Goal: Information Seeking & Learning: Check status

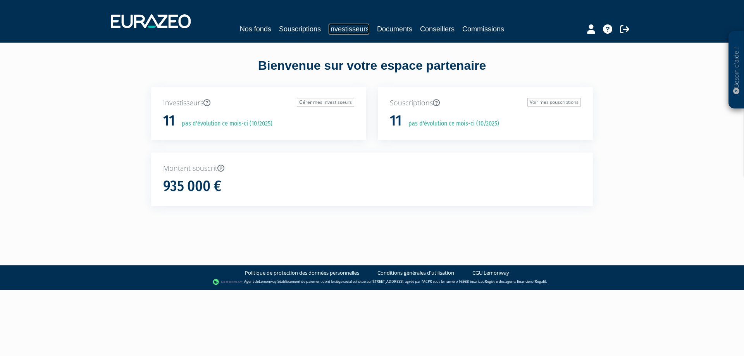
click at [347, 30] on link "Investisseurs" at bounding box center [348, 29] width 41 height 11
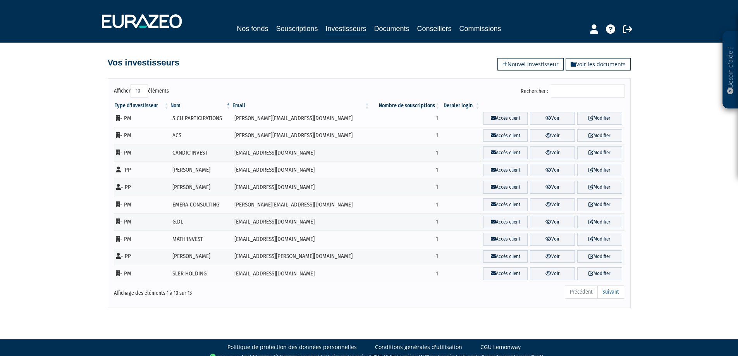
scroll to position [9, 0]
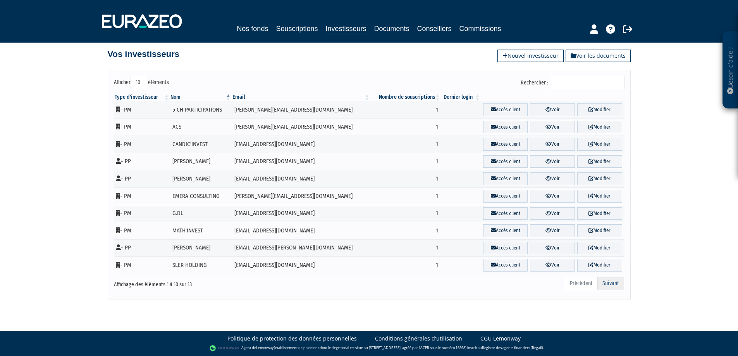
click at [610, 285] on link "Suivant" at bounding box center [610, 283] width 27 height 13
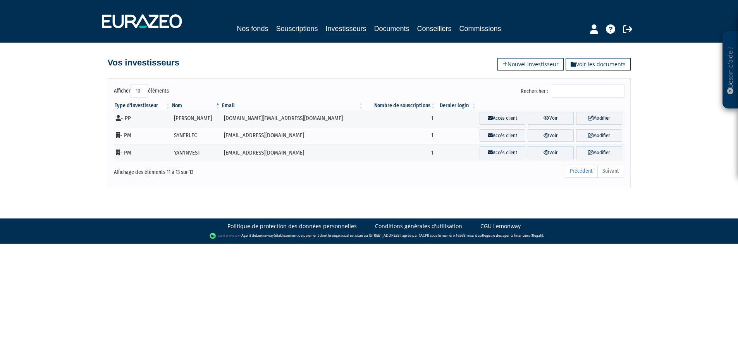
scroll to position [0, 0]
drag, startPoint x: 198, startPoint y: 119, endPoint x: 198, endPoint y: 145, distance: 26.3
click at [198, 145] on tbody "- PP STEPHANE FREMONT fremont.sarl@sfr.fr 1 Accès client" at bounding box center [372, 136] width 510 height 52
click at [198, 145] on td "YAN'INVEST" at bounding box center [199, 152] width 50 height 17
click at [576, 168] on link "Précédent" at bounding box center [584, 171] width 33 height 13
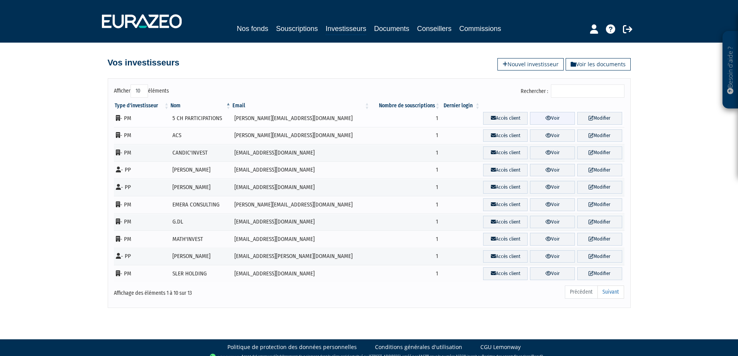
click at [538, 120] on link "Voir" at bounding box center [552, 118] width 45 height 13
click at [123, 118] on td "- PM" at bounding box center [142, 118] width 56 height 17
click at [545, 120] on icon at bounding box center [548, 117] width 6 height 5
click at [597, 65] on link "Voir les documents" at bounding box center [597, 64] width 65 height 12
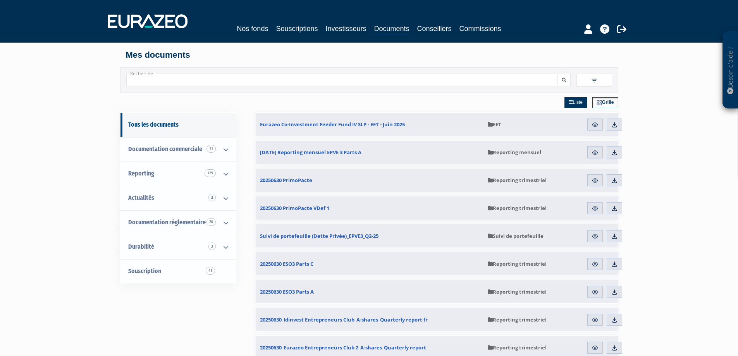
click at [333, 84] on input "Recherche" at bounding box center [341, 80] width 431 height 13
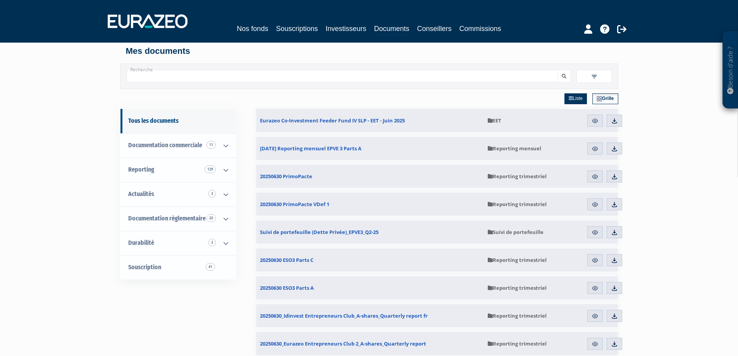
drag, startPoint x: 249, startPoint y: 127, endPoint x: 250, endPoint y: 136, distance: 9.7
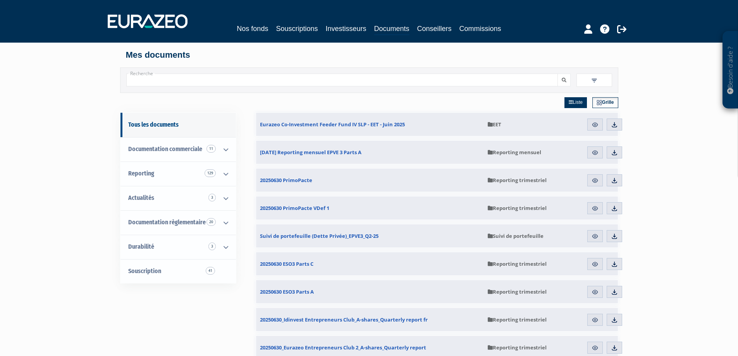
click at [210, 77] on input "Recherche" at bounding box center [341, 80] width 431 height 13
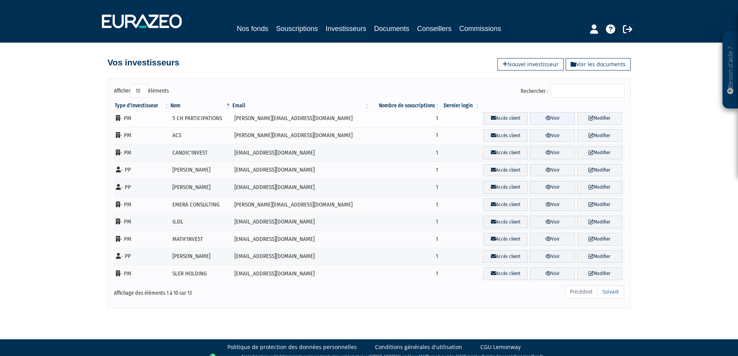
click at [559, 118] on link "Voir" at bounding box center [552, 118] width 45 height 13
click at [404, 24] on link "Documents" at bounding box center [391, 28] width 35 height 11
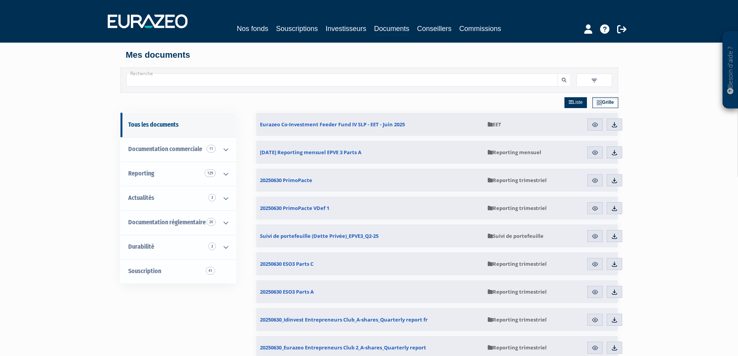
click at [313, 77] on input "Recherche" at bounding box center [341, 80] width 431 height 13
click at [227, 79] on input "Recherche" at bounding box center [341, 80] width 431 height 13
paste input "Eurazeo Entrepreneurs Club 2"
drag, startPoint x: 137, startPoint y: 82, endPoint x: 79, endPoint y: 82, distance: 57.7
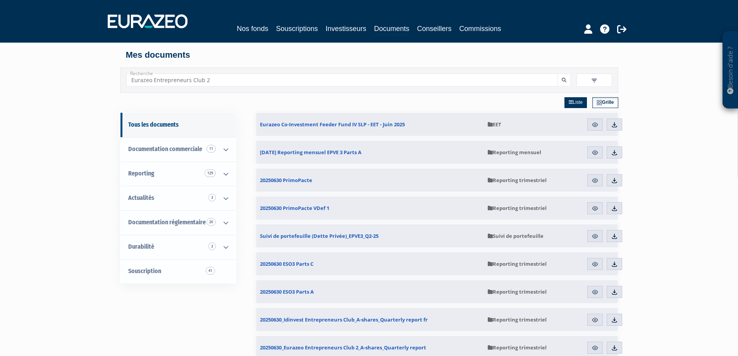
type input "Eurazeo Entrepreneurs Club 2"
click at [557, 74] on button "submit" at bounding box center [563, 80] width 13 height 13
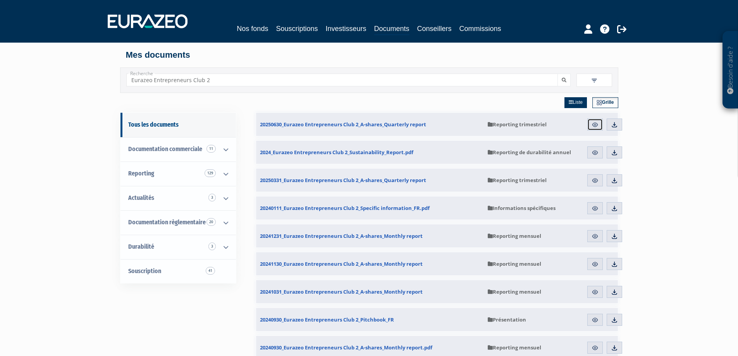
click at [595, 125] on img at bounding box center [594, 124] width 7 height 7
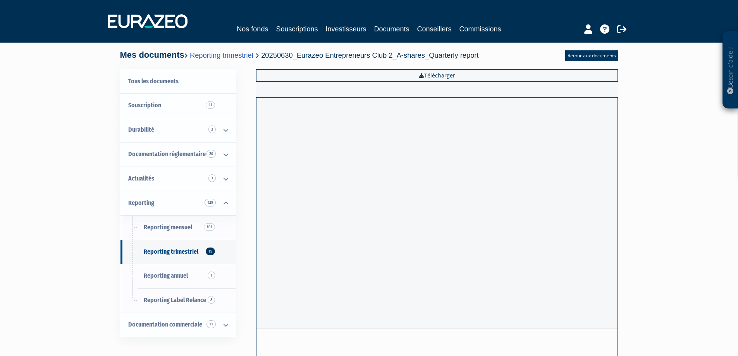
drag, startPoint x: 669, startPoint y: 174, endPoint x: 622, endPoint y: 69, distance: 115.5
click at [361, 21] on div "Nos fonds Souscriptions Investisseurs Documents Conseillers Commissions" at bounding box center [369, 21] width 534 height 29
click at [352, 26] on link "Investisseurs" at bounding box center [345, 29] width 41 height 11
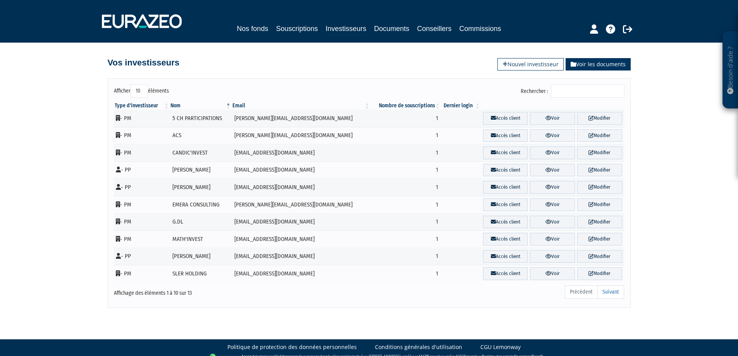
click at [568, 63] on link "Voir les documents" at bounding box center [597, 64] width 65 height 12
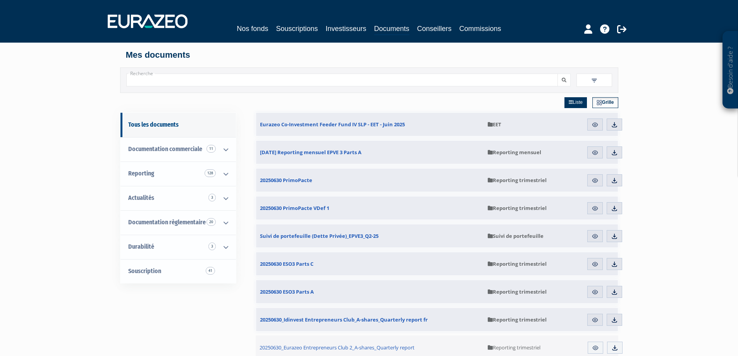
click at [212, 82] on input "Recherche" at bounding box center [341, 80] width 431 height 13
click at [557, 74] on button "submit" at bounding box center [563, 80] width 13 height 13
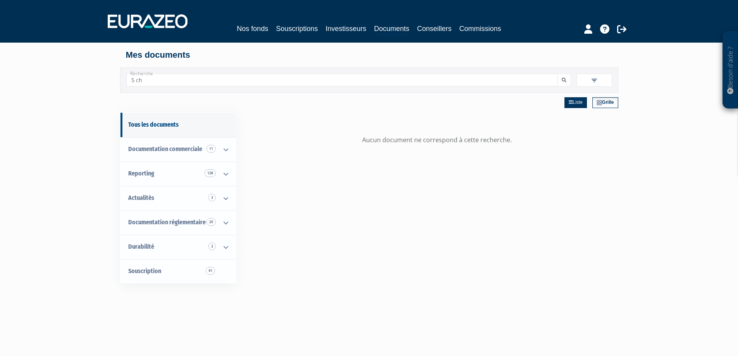
click at [135, 81] on input "5 ch" at bounding box center [341, 80] width 431 height 13
type input "5ch"
click at [557, 74] on button "submit" at bounding box center [563, 80] width 13 height 13
click at [171, 81] on input "5ch" at bounding box center [341, 80] width 431 height 13
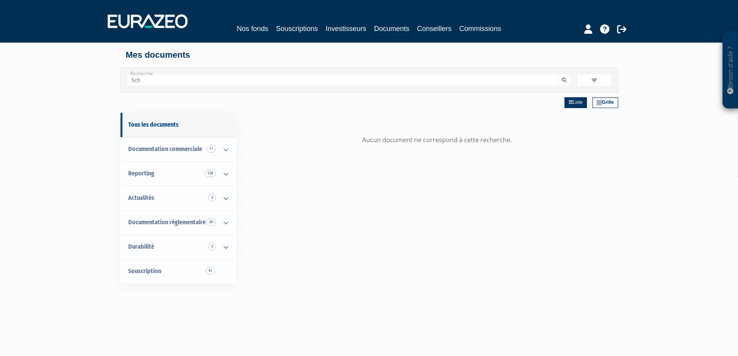
click at [171, 81] on input "5ch" at bounding box center [341, 80] width 431 height 13
click at [206, 271] on span "41" at bounding box center [210, 271] width 9 height 8
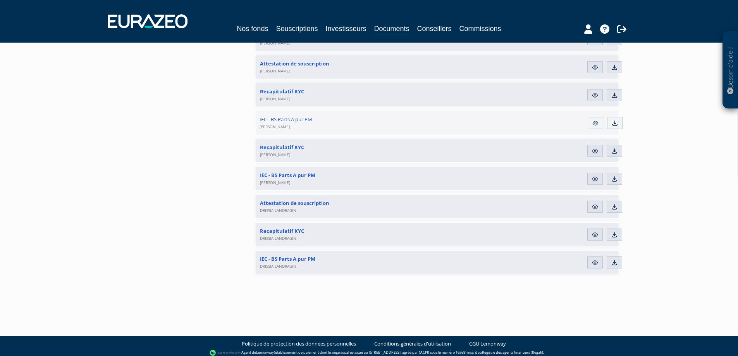
scroll to position [1066, 0]
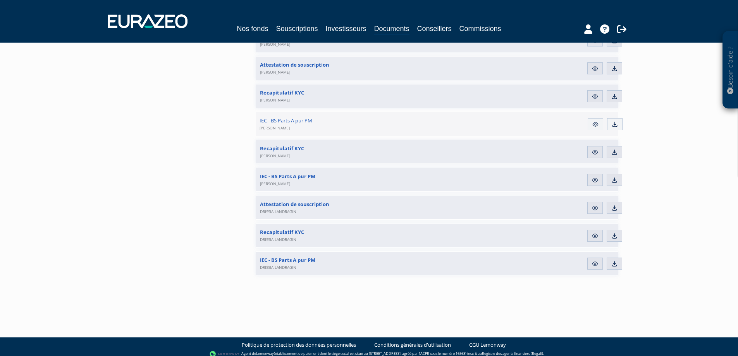
drag, startPoint x: 234, startPoint y: 160, endPoint x: 232, endPoint y: 148, distance: 11.7
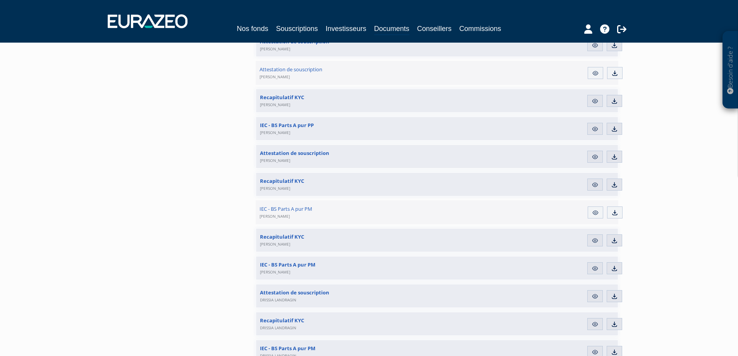
drag, startPoint x: 232, startPoint y: 148, endPoint x: 234, endPoint y: 138, distance: 9.6
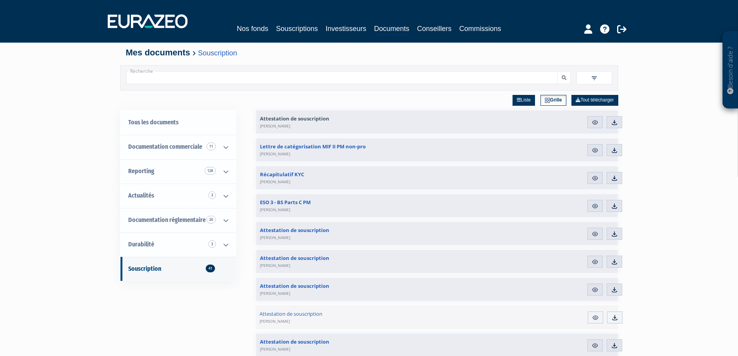
scroll to position [0, 0]
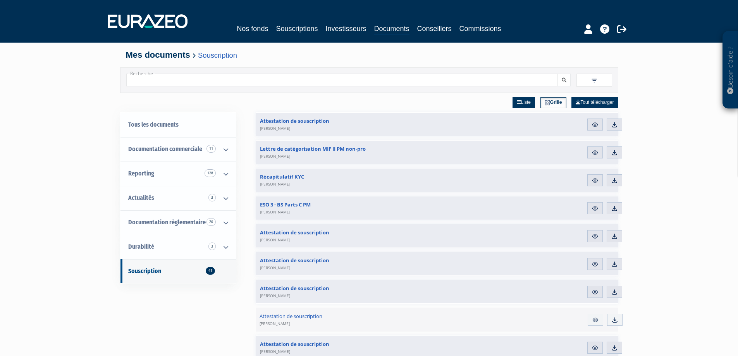
click at [292, 77] on input "Recherche" at bounding box center [341, 80] width 431 height 13
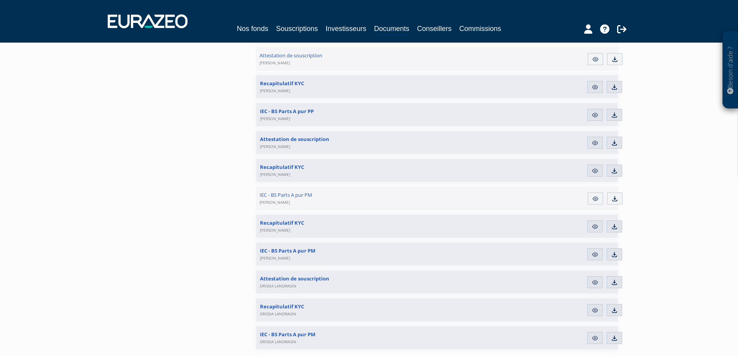
scroll to position [1066, 0]
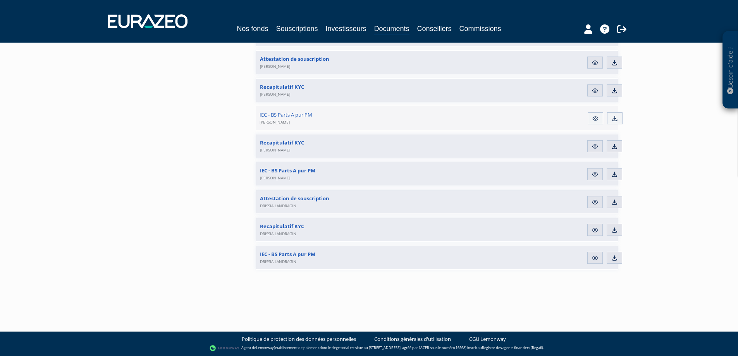
drag, startPoint x: 204, startPoint y: 159, endPoint x: 202, endPoint y: 151, distance: 8.6
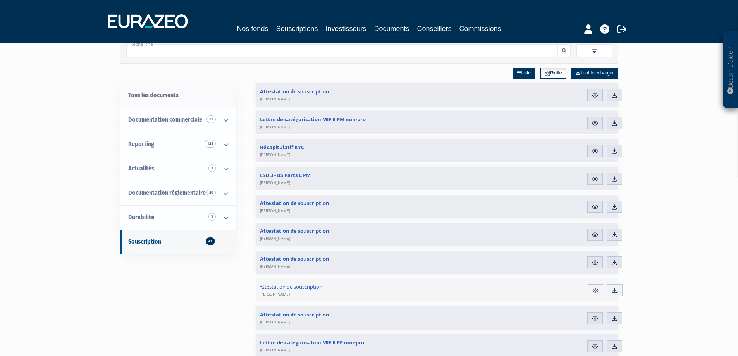
scroll to position [0, 0]
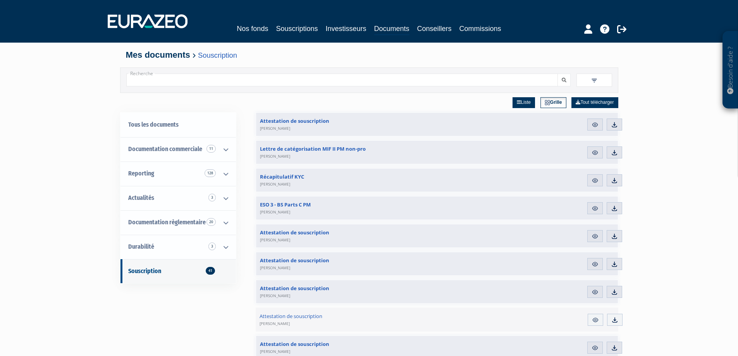
click at [188, 80] on input "Recherche" at bounding box center [341, 80] width 431 height 13
type input "EC2"
click at [557, 74] on button "submit" at bounding box center [563, 80] width 13 height 13
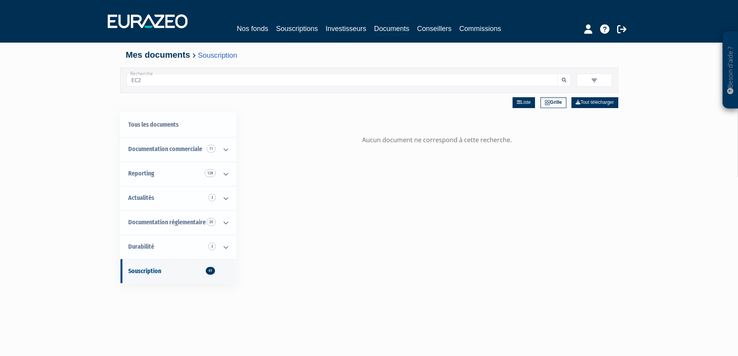
click at [258, 163] on div "Liste Grille Tout télécharger Aucun document ne correspond à cette recherche." at bounding box center [437, 271] width 363 height 356
click at [296, 28] on link "Souscriptions" at bounding box center [297, 28] width 42 height 11
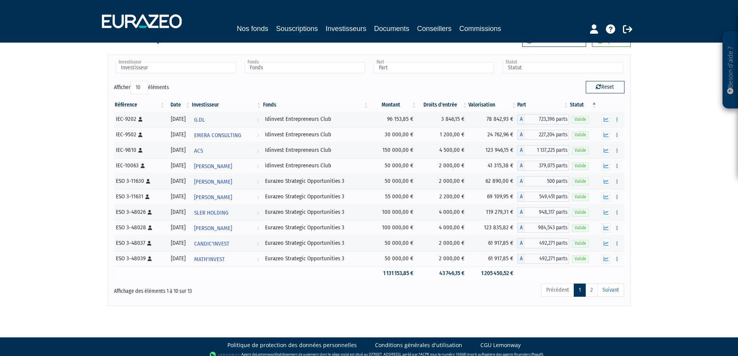
scroll to position [30, 0]
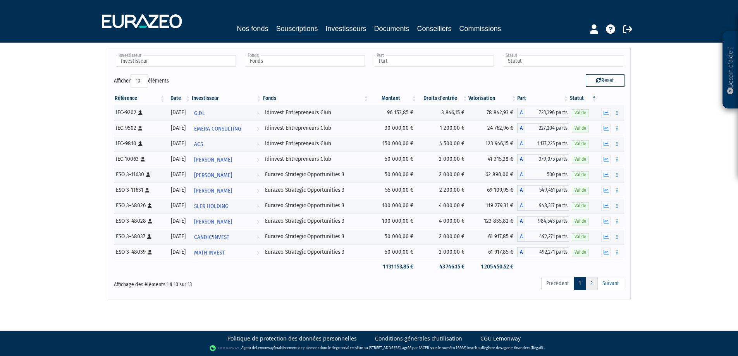
click at [592, 284] on link "2" at bounding box center [591, 283] width 12 height 13
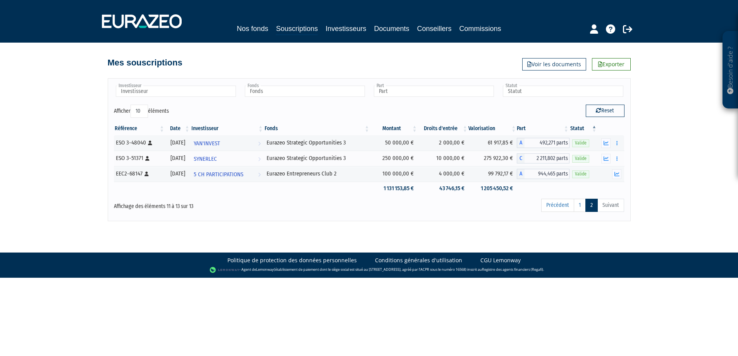
scroll to position [0, 0]
drag, startPoint x: 452, startPoint y: 172, endPoint x: 503, endPoint y: 172, distance: 51.5
click at [503, 172] on tr "EEC2-68147 [Français] Personne physique [DATE] 5 CH PARTICIPATIONS Voir l'inves…" at bounding box center [372, 173] width 510 height 15
drag, startPoint x: 546, startPoint y: 170, endPoint x: 562, endPoint y: 171, distance: 15.9
click at [562, 171] on span "944,465 parts" at bounding box center [550, 174] width 45 height 10
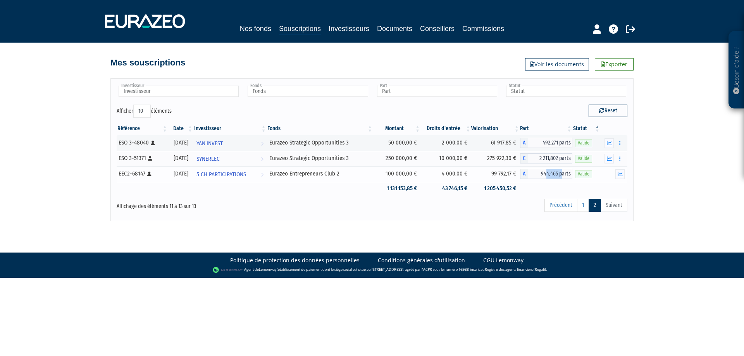
click at [562, 171] on span "944,465 parts" at bounding box center [550, 174] width 45 height 10
click at [414, 193] on td "1 131 153,85 €" at bounding box center [397, 189] width 48 height 14
drag, startPoint x: 493, startPoint y: 173, endPoint x: 731, endPoint y: 191, distance: 238.1
click at [501, 174] on td "99 792,17 €" at bounding box center [495, 173] width 48 height 15
drag, startPoint x: 460, startPoint y: 174, endPoint x: 613, endPoint y: 176, distance: 153.0
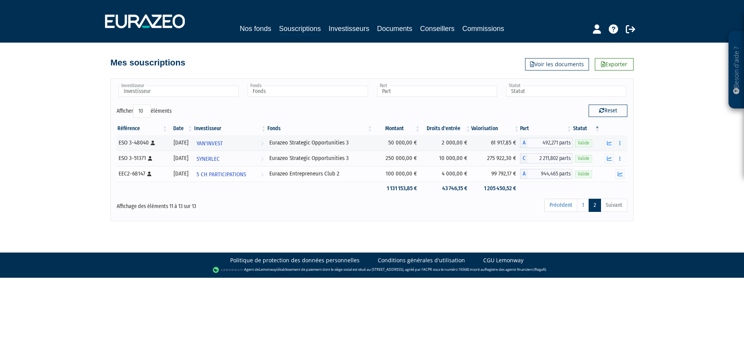
click at [613, 176] on tr "EEC2-68147 [Français] Personne physique [DATE] 5 CH PARTICIPATIONS Voir l'inves…" at bounding box center [372, 173] width 510 height 15
click at [618, 175] on icon "button" at bounding box center [619, 174] width 5 height 5
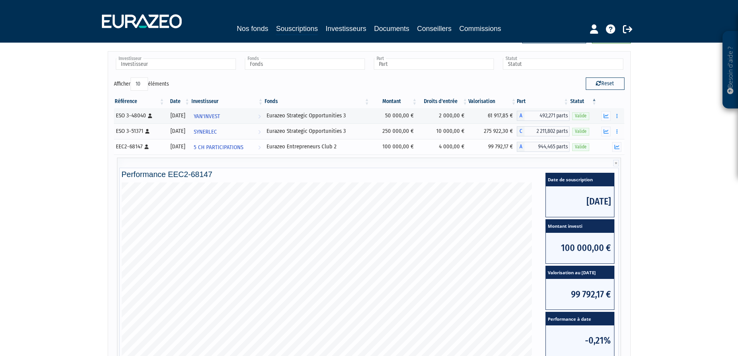
scroll to position [77, 0]
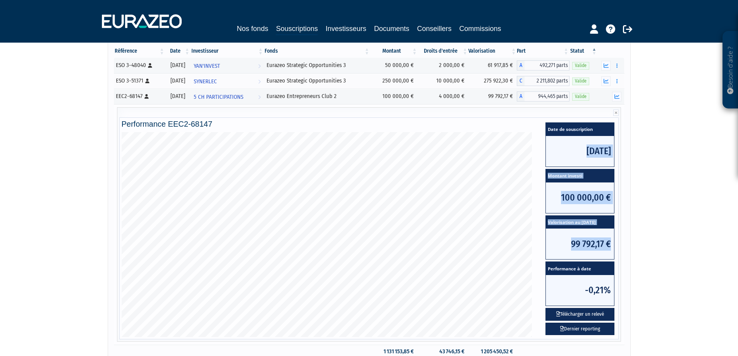
drag, startPoint x: 563, startPoint y: 148, endPoint x: 614, endPoint y: 236, distance: 102.0
click at [614, 236] on div "Date de souscription [DATE] Montant investi 100 000,00 € Valorisation au [DATE]…" at bounding box center [579, 228] width 73 height 217
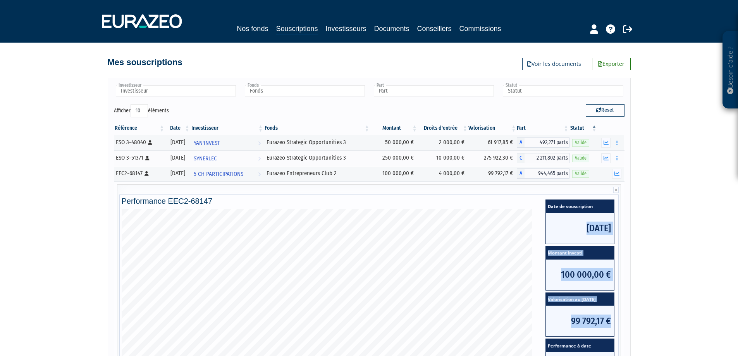
scroll to position [0, 0]
click at [260, 175] on link "5 CH PARTICIPATIONS Voir l'investisseur" at bounding box center [227, 173] width 73 height 15
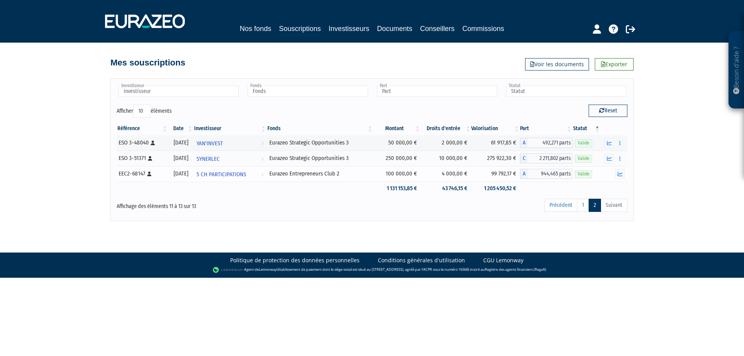
drag, startPoint x: 486, startPoint y: 173, endPoint x: 501, endPoint y: 174, distance: 14.7
click at [501, 174] on td "99 792,17 €" at bounding box center [495, 173] width 48 height 15
drag, startPoint x: 496, startPoint y: 174, endPoint x: 516, endPoint y: 174, distance: 20.1
click at [516, 174] on td "99 792,17 €" at bounding box center [495, 173] width 48 height 15
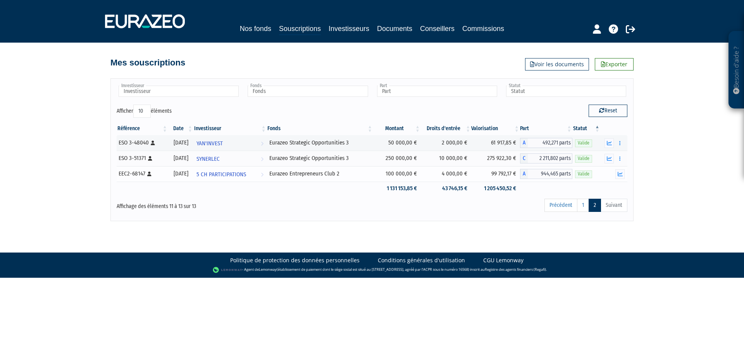
copy td "9 792,17 €"
drag, startPoint x: 534, startPoint y: 175, endPoint x: 571, endPoint y: 174, distance: 36.4
click at [571, 174] on span "944,465 parts" at bounding box center [550, 174] width 45 height 10
copy span "944,465 parts"
click at [322, 202] on div "Affichage des éléments 11 à 13 sur 13" at bounding box center [220, 204] width 206 height 12
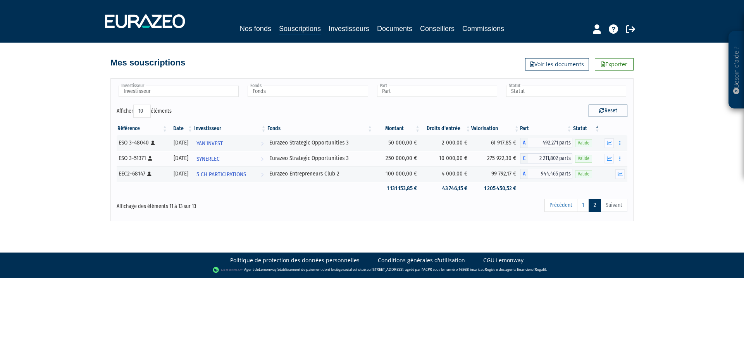
click at [32, 103] on div "Besoin d'aide ? × J'ai besoin d'aide Si vous avez une question à propos du fonc…" at bounding box center [372, 110] width 744 height 221
